Goal: Check status: Check status

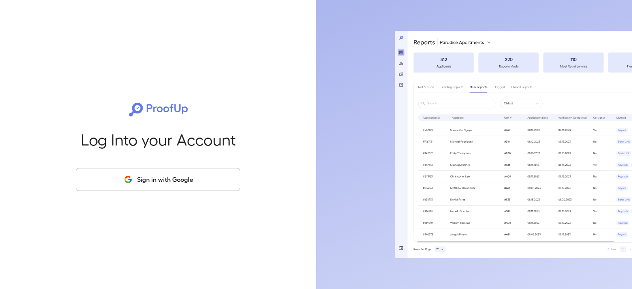
click at [190, 178] on button "Sign in with Google" at bounding box center [158, 179] width 164 height 23
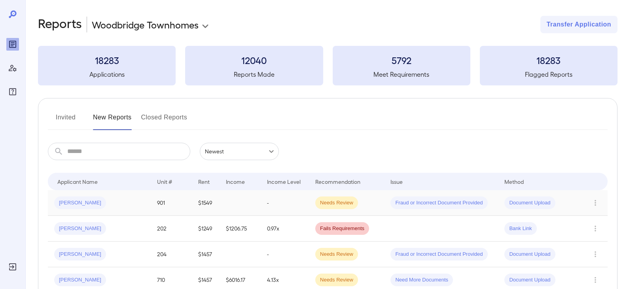
click at [66, 205] on span "Joe R..." at bounding box center [80, 203] width 52 height 8
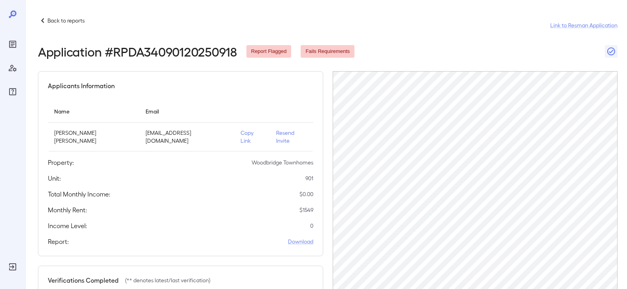
scroll to position [151, 0]
click at [46, 20] on icon at bounding box center [42, 20] width 9 height 9
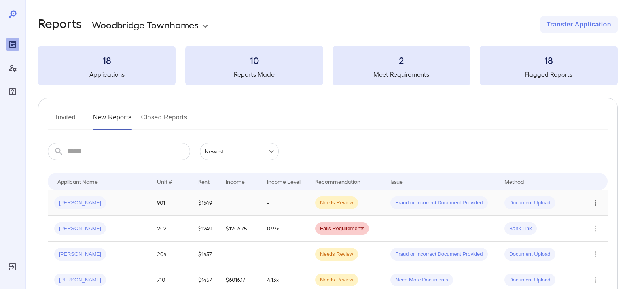
click at [594, 202] on icon "Row Actions" at bounding box center [595, 202] width 9 height 9
click at [592, 230] on li "View Report" at bounding box center [595, 231] width 62 height 13
